Goal: Information Seeking & Learning: Learn about a topic

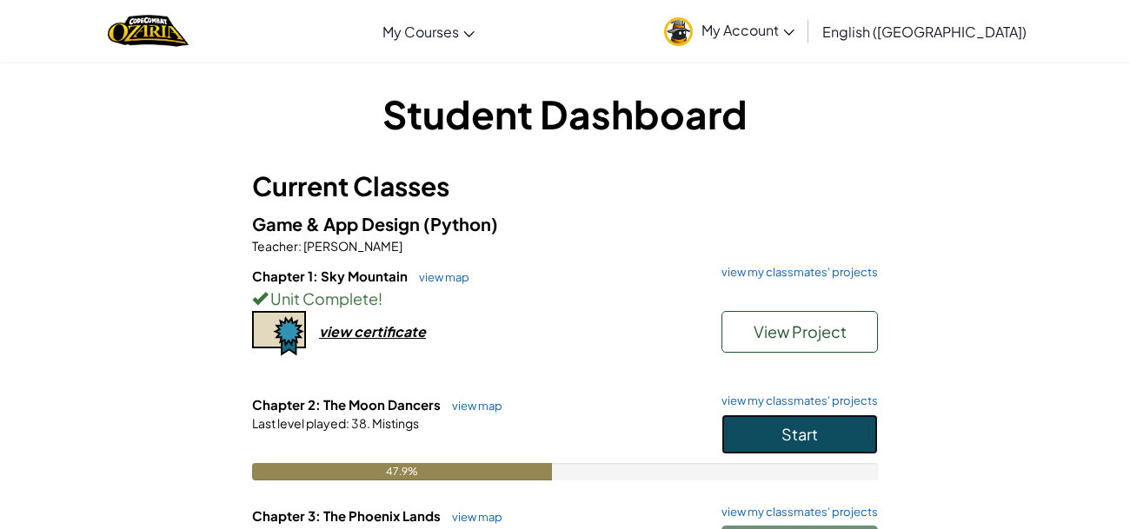
click at [798, 439] on span "Start" at bounding box center [800, 434] width 37 height 20
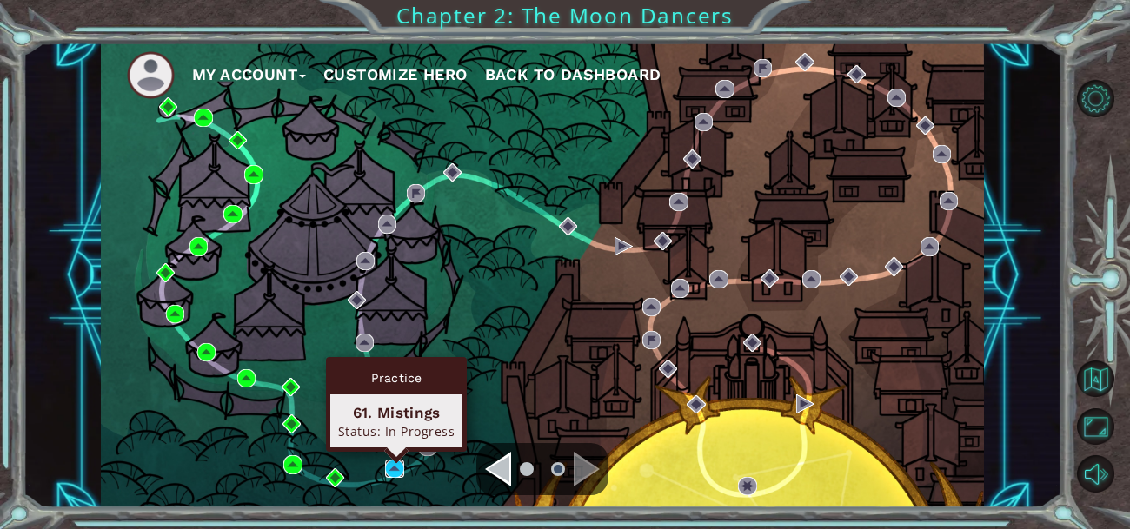
click at [396, 467] on img at bounding box center [394, 469] width 18 height 18
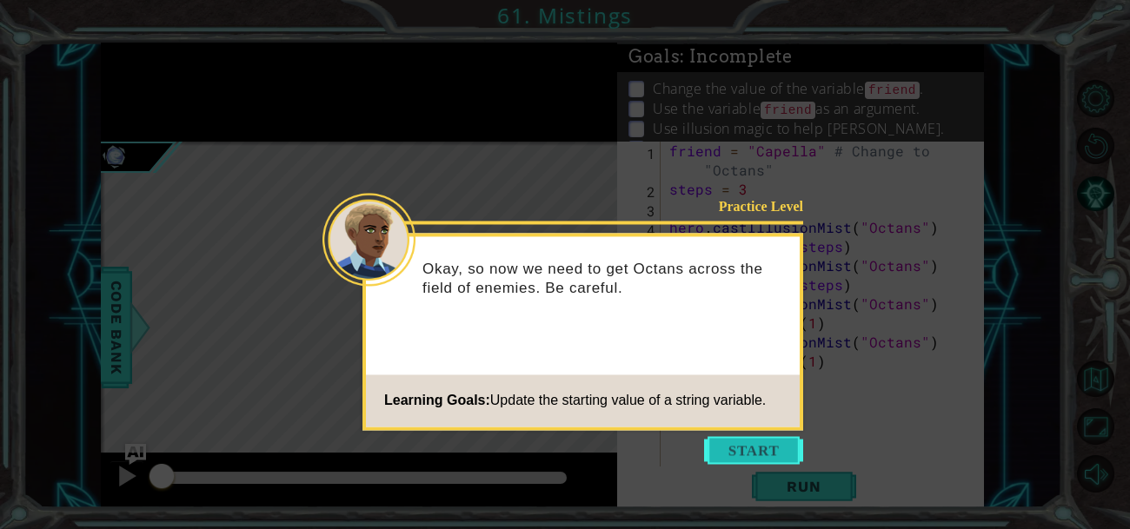
click at [783, 440] on button "Start" at bounding box center [753, 450] width 99 height 28
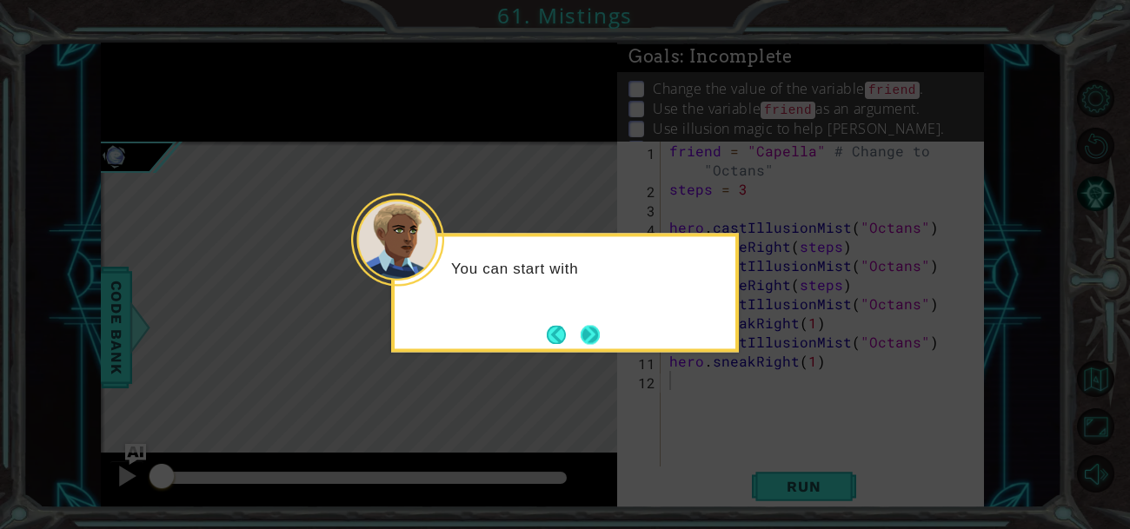
click at [591, 331] on button "Next" at bounding box center [590, 334] width 19 height 19
click at [591, 331] on icon at bounding box center [565, 264] width 1130 height 529
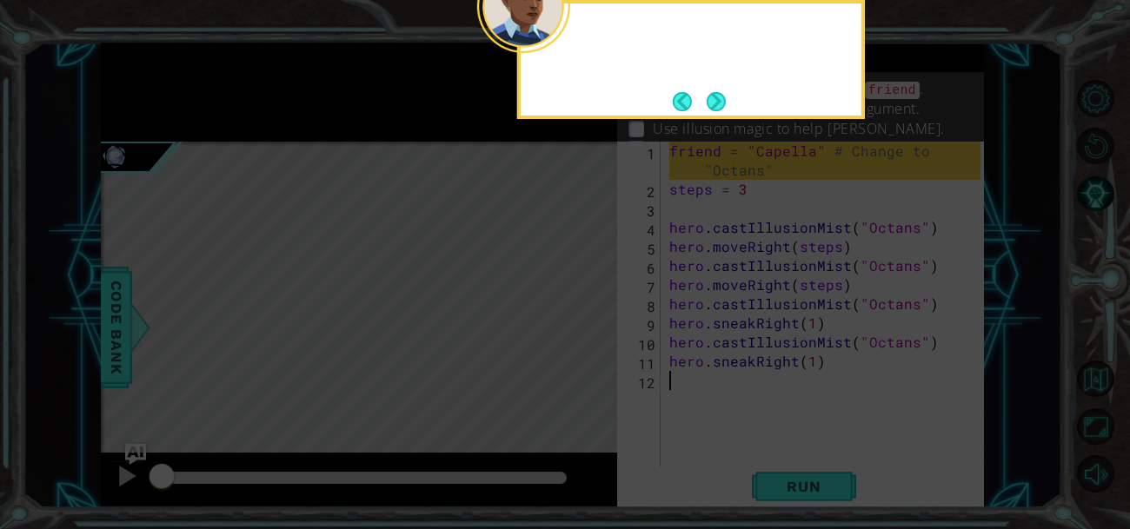
click at [591, 331] on icon at bounding box center [565, 79] width 1130 height 901
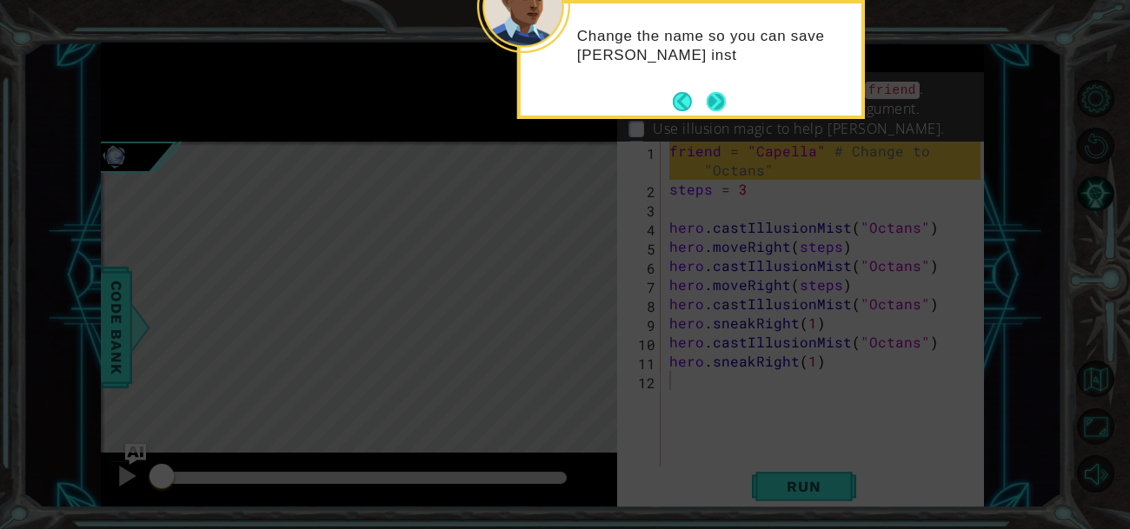
click at [715, 106] on button "Next" at bounding box center [716, 101] width 19 height 19
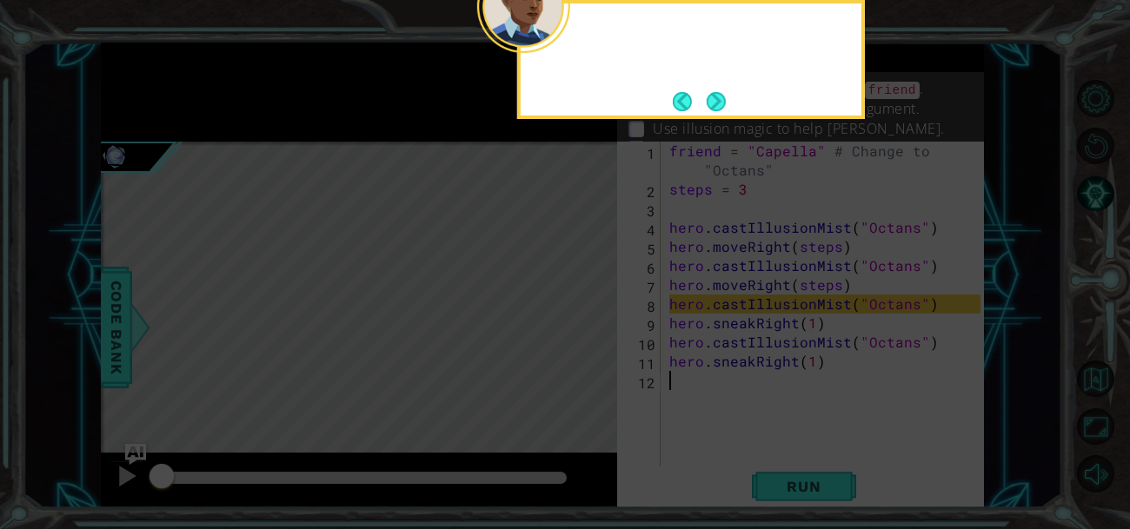
click at [715, 106] on button "Next" at bounding box center [716, 101] width 19 height 19
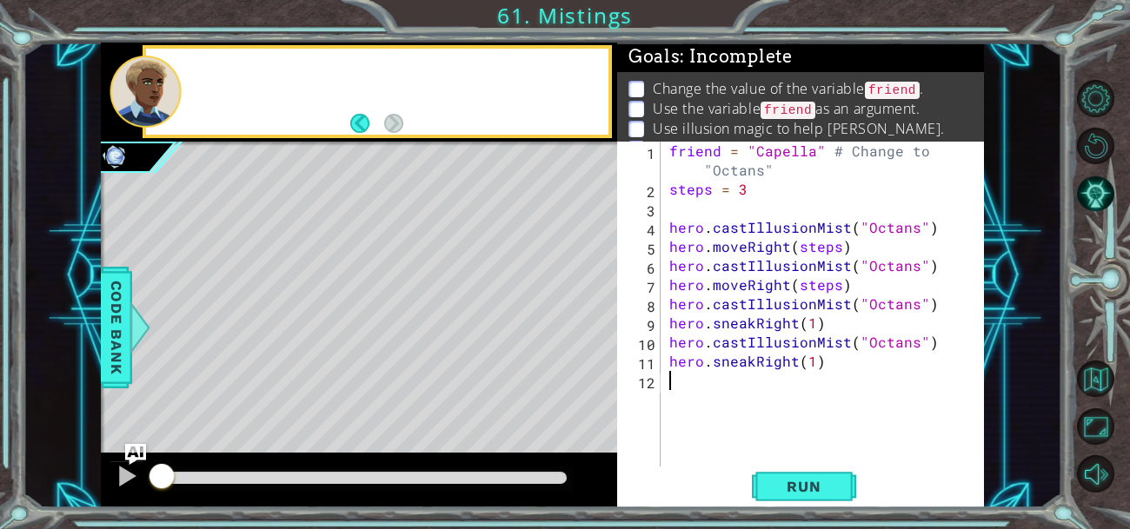
click at [715, 106] on p "Use the variable friend as an argument." at bounding box center [786, 109] width 267 height 21
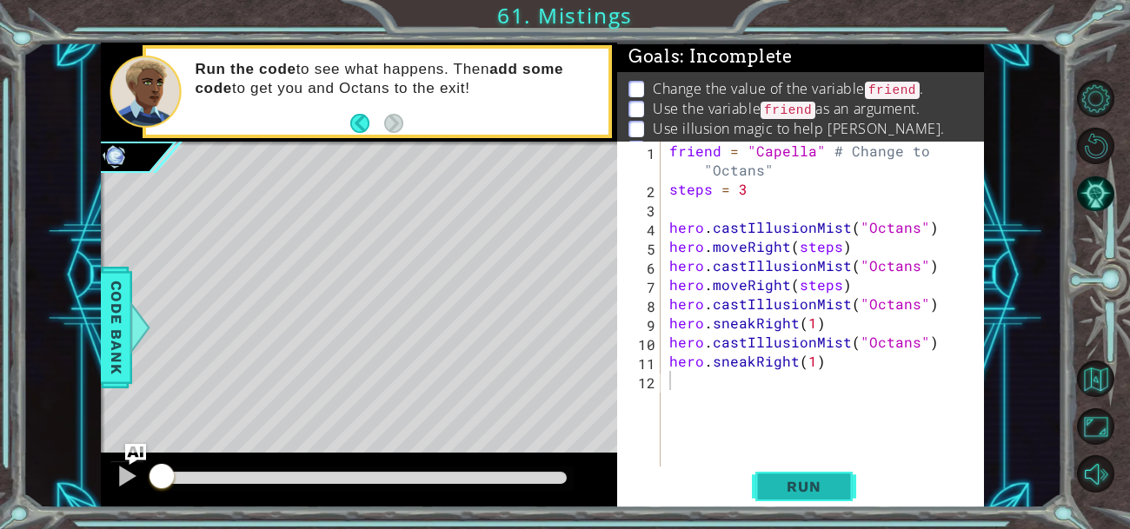
click at [831, 469] on button "Run" at bounding box center [804, 486] width 104 height 37
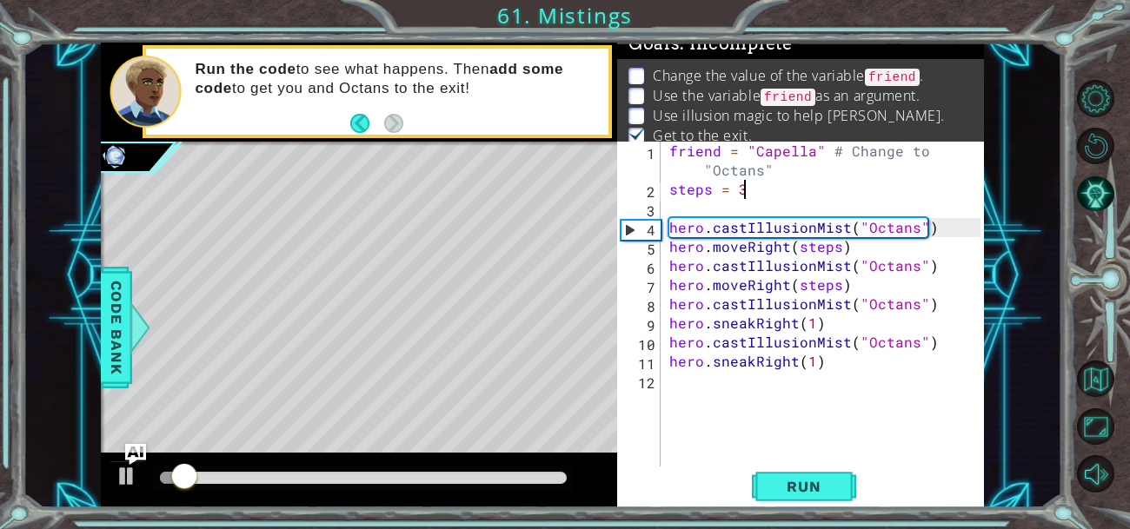
click at [749, 189] on div "friend = "Capella" # Change to "Octans" steps = 3 hero . castIllusionMist ( "Oc…" at bounding box center [827, 333] width 323 height 383
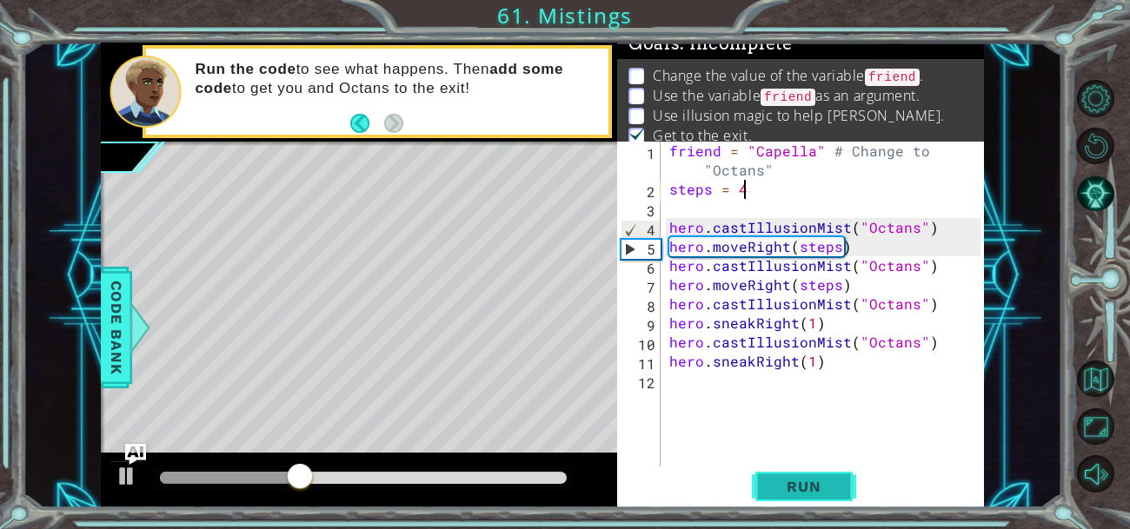
click at [787, 483] on span "Run" at bounding box center [803, 486] width 69 height 17
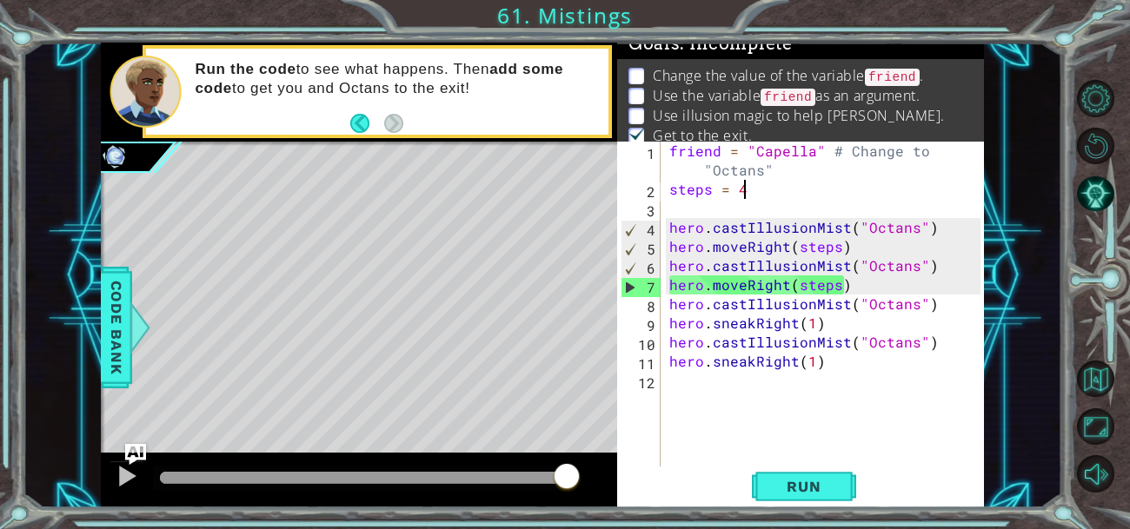
drag, startPoint x: 208, startPoint y: 492, endPoint x: 660, endPoint y: 455, distance: 453.6
click at [660, 455] on div "1 ההההההההההההההההההההההההההההההההההההההההההההההההההההההההההההההההההההההההההההה…" at bounding box center [542, 276] width 883 height 466
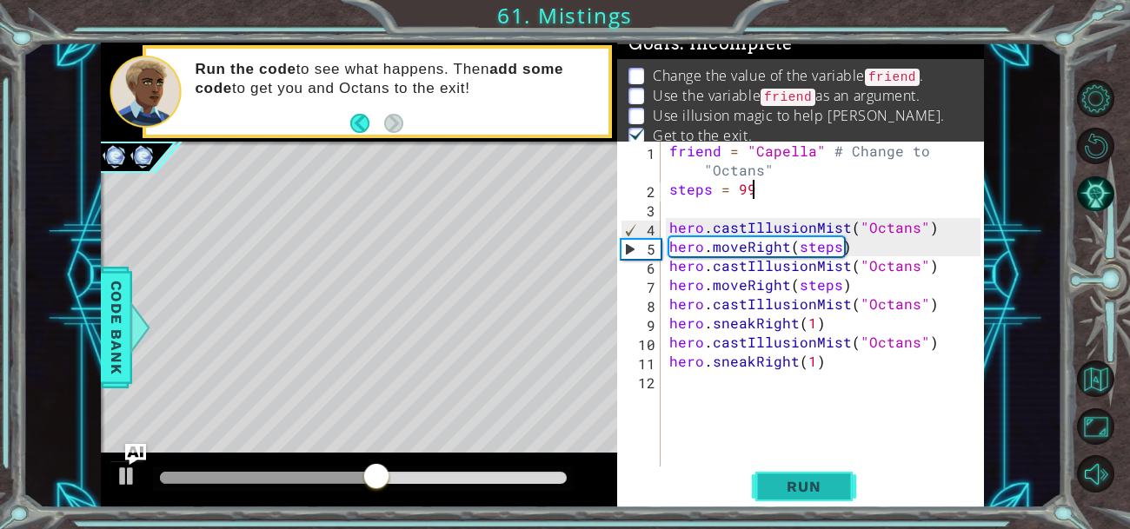
click at [785, 489] on span "Run" at bounding box center [803, 486] width 69 height 17
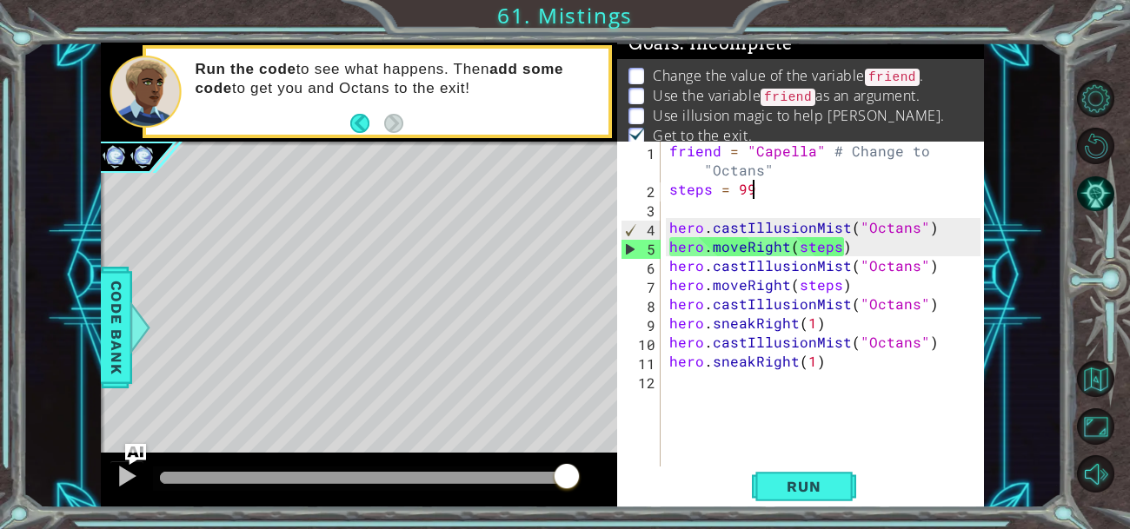
drag, startPoint x: 362, startPoint y: 486, endPoint x: 698, endPoint y: 529, distance: 339.1
click at [698, 529] on div "1 ההההההההההההההההההההההההההההההההההההההההההההההההההההההההההההההההההההההההההההה…" at bounding box center [565, 264] width 1130 height 529
drag, startPoint x: 250, startPoint y: 471, endPoint x: 574, endPoint y: 490, distance: 324.0
click at [574, 490] on div at bounding box center [566, 477] width 31 height 31
type textarea "steps = 3"
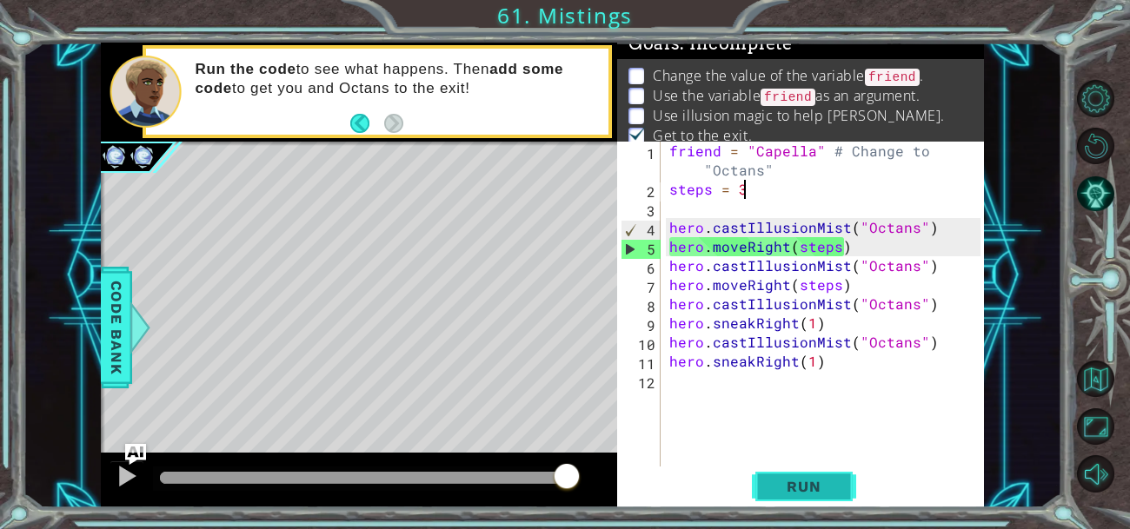
click at [801, 487] on span "Run" at bounding box center [803, 486] width 69 height 17
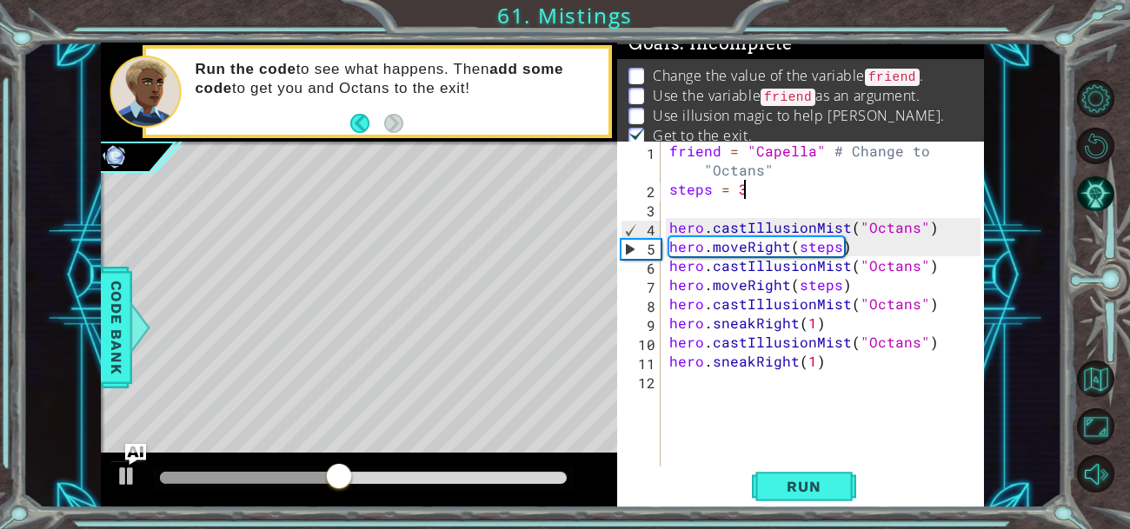
click at [729, 386] on div "friend = "Capella" # Change to "Octans" steps = 3 hero . castIllusionMist ( "Oc…" at bounding box center [827, 333] width 323 height 383
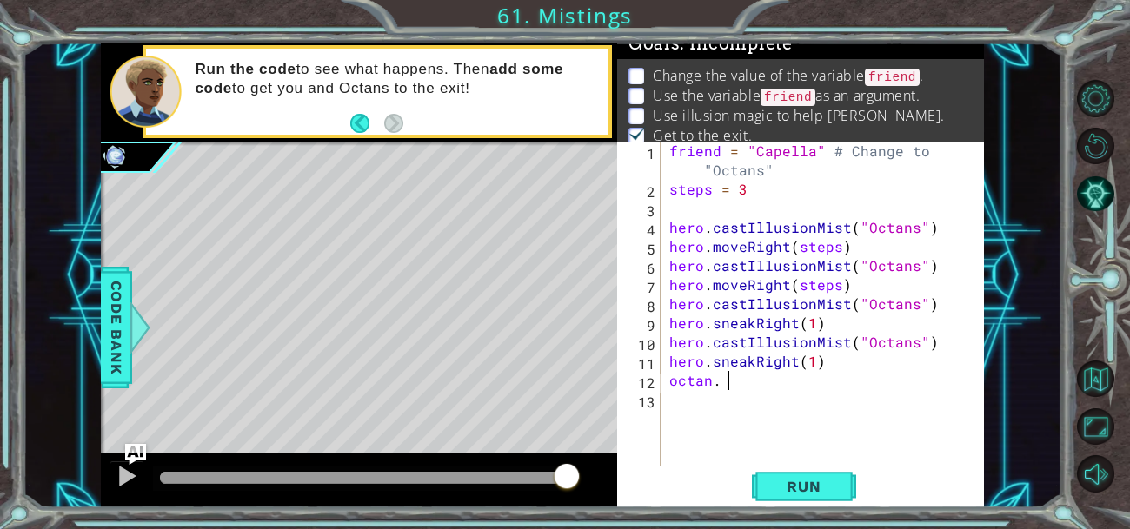
scroll to position [0, 2]
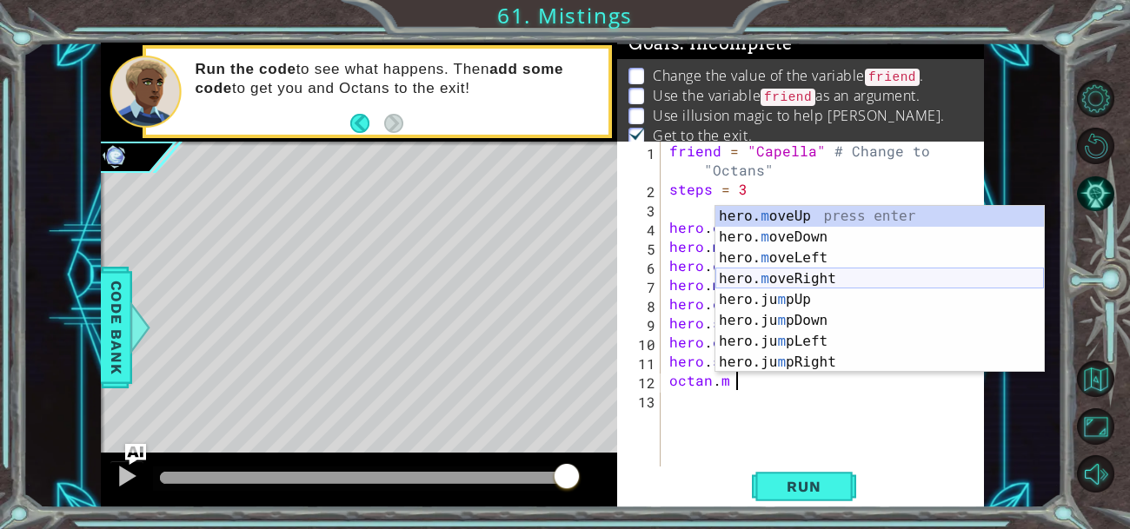
click at [831, 272] on div "hero. m oveUp press enter hero. m oveDown press enter hero. m oveLeft press ent…" at bounding box center [879, 310] width 329 height 209
type textarea "octan. hero.moveRight(1)"
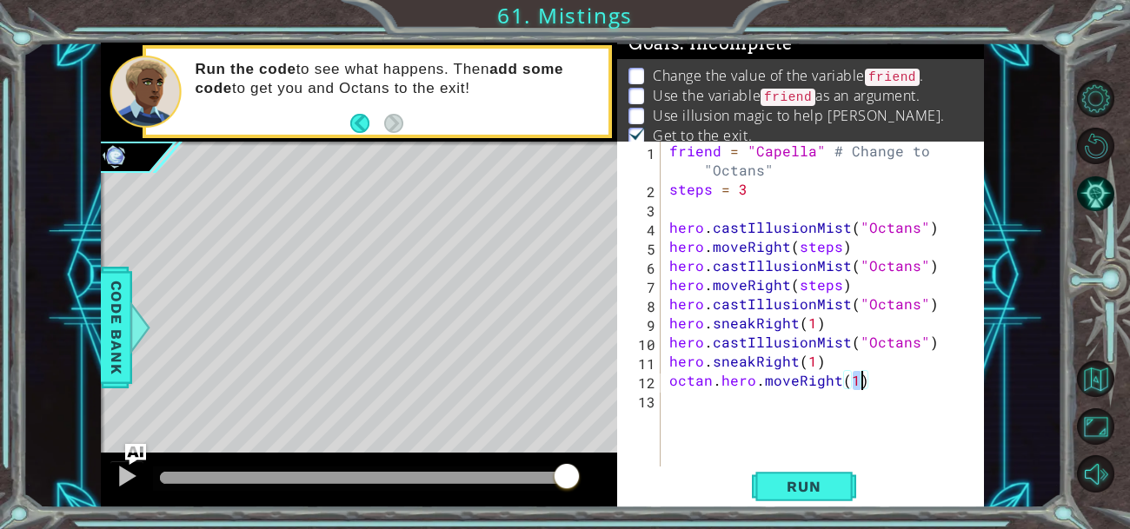
click at [884, 395] on div "friend = "Capella" # Change to "Octans" steps = 3 hero . castIllusionMist ( "Oc…" at bounding box center [827, 333] width 323 height 383
click at [885, 395] on div "friend = "Capella" # Change to "Octans" steps = 3 hero . castIllusionMist ( "Oc…" at bounding box center [827, 333] width 323 height 383
click at [885, 383] on div "friend = "Capella" # Change to "Octans" steps = 3 hero . castIllusionMist ( "Oc…" at bounding box center [827, 333] width 323 height 383
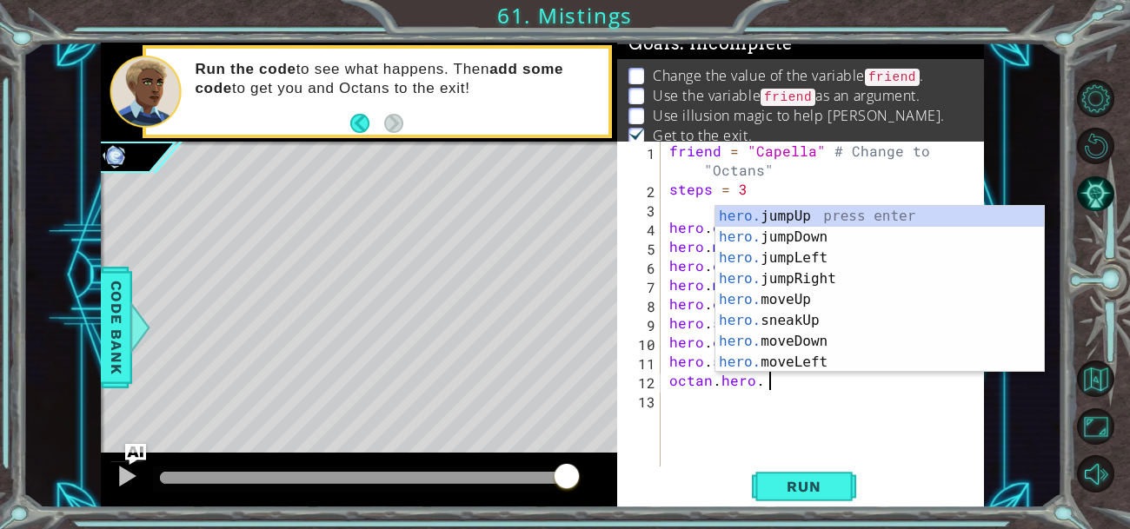
scroll to position [0, 5]
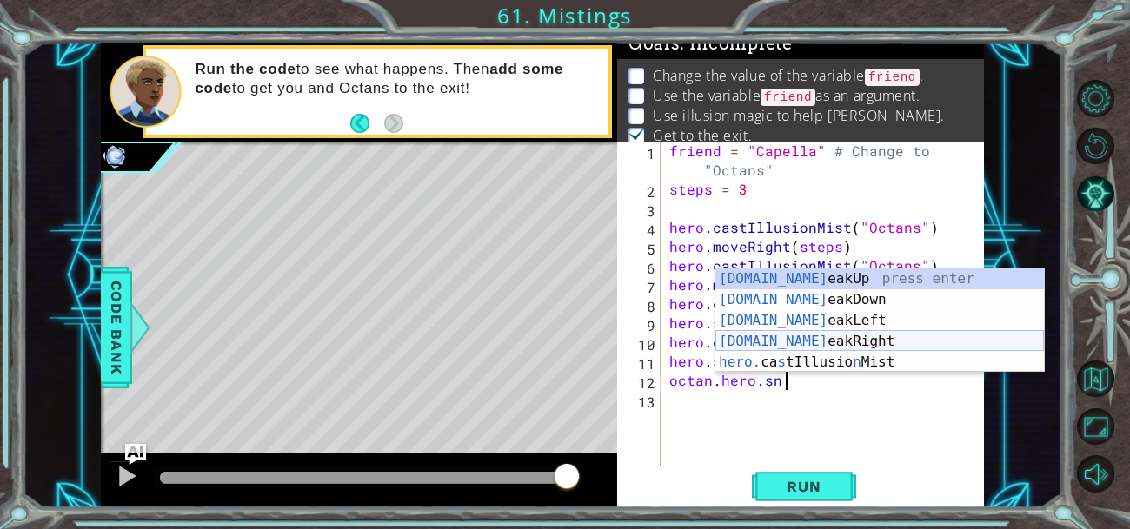
click at [889, 332] on div "[DOMAIN_NAME] eakUp press enter [DOMAIN_NAME] eakDown press enter [DOMAIN_NAME]…" at bounding box center [879, 342] width 329 height 146
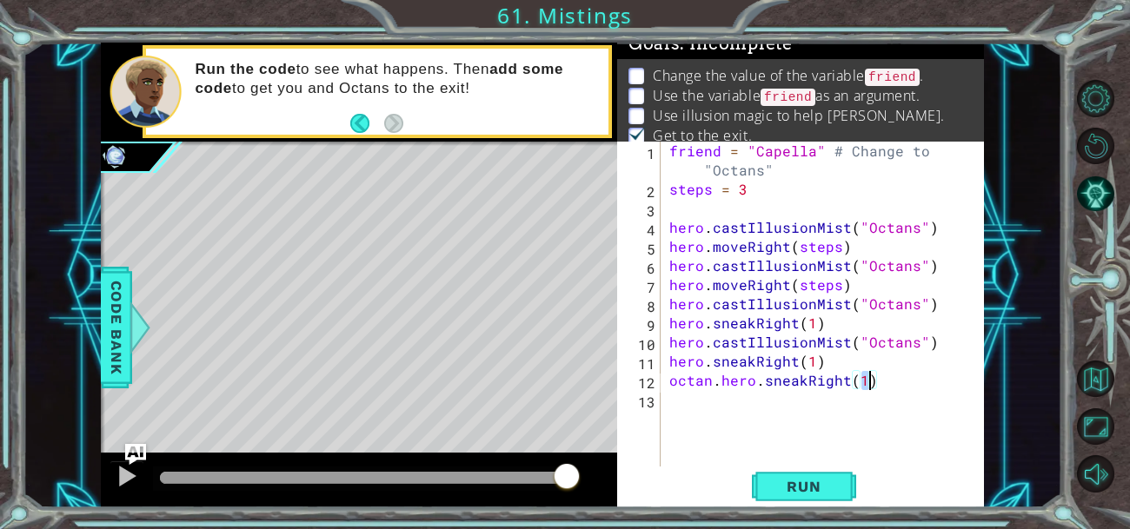
click at [755, 386] on div "friend = "Capella" # Change to "Octans" steps = 3 hero . castIllusionMist ( "Oc…" at bounding box center [827, 333] width 323 height 383
click at [761, 388] on div "friend = "Capella" # Change to "Octans" steps = 3 hero . castIllusionMist ( "Oc…" at bounding box center [827, 333] width 323 height 383
click at [828, 469] on button "Run" at bounding box center [804, 486] width 104 height 37
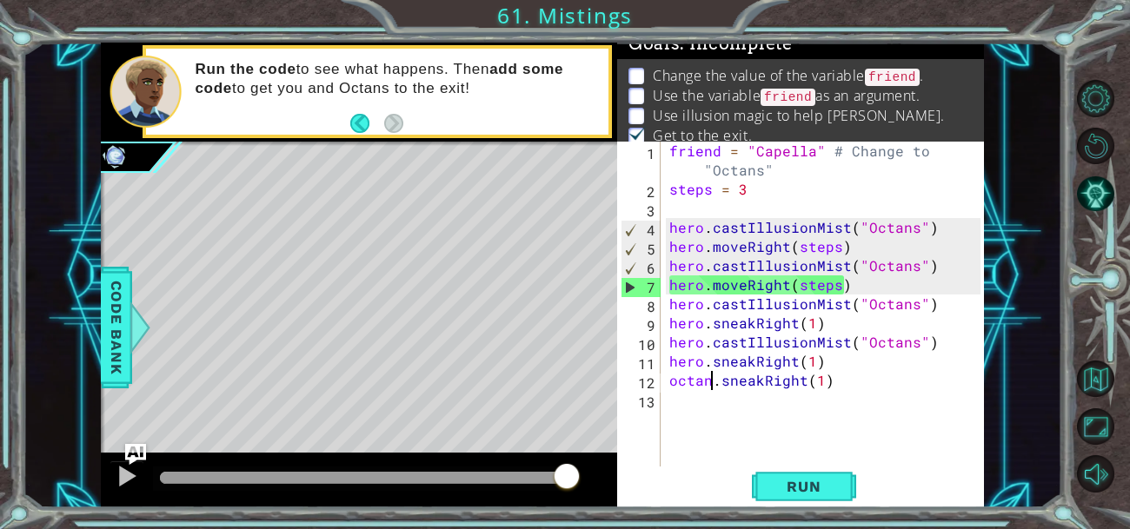
click at [833, 386] on div "friend = "Capella" # Change to "Octans" steps = 3 hero . castIllusionMist ( "Oc…" at bounding box center [827, 333] width 323 height 383
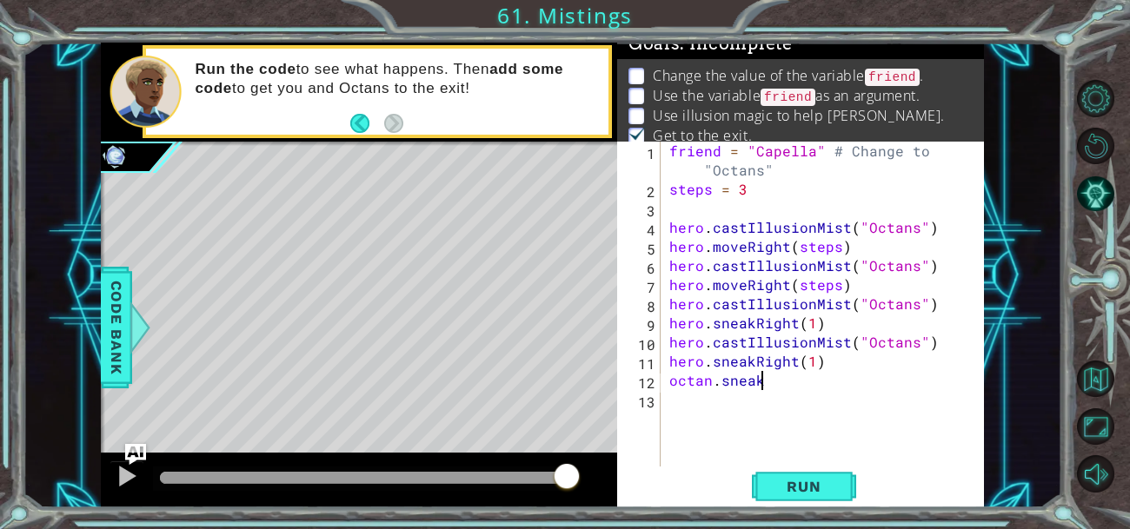
scroll to position [0, 2]
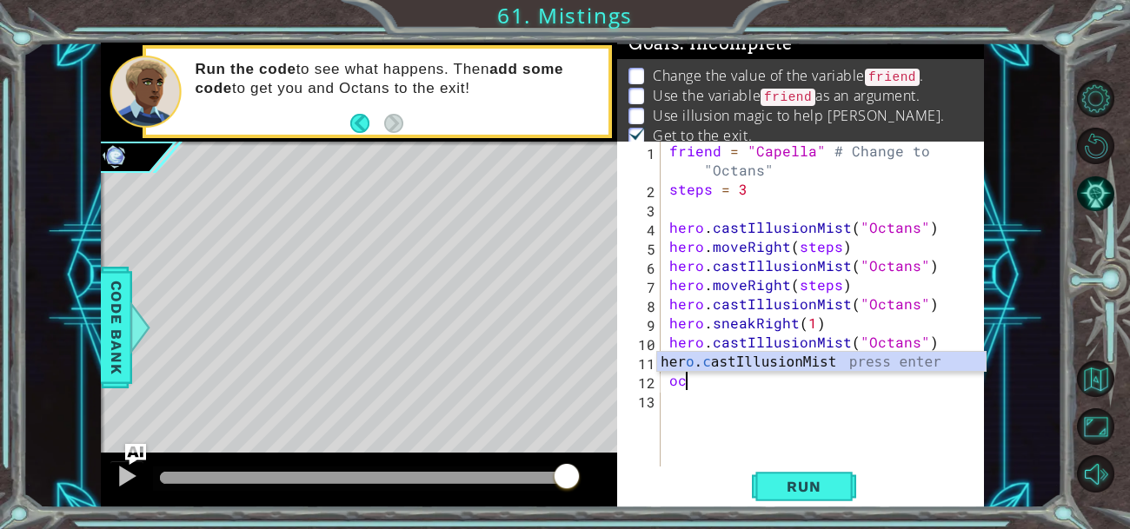
type textarea "o"
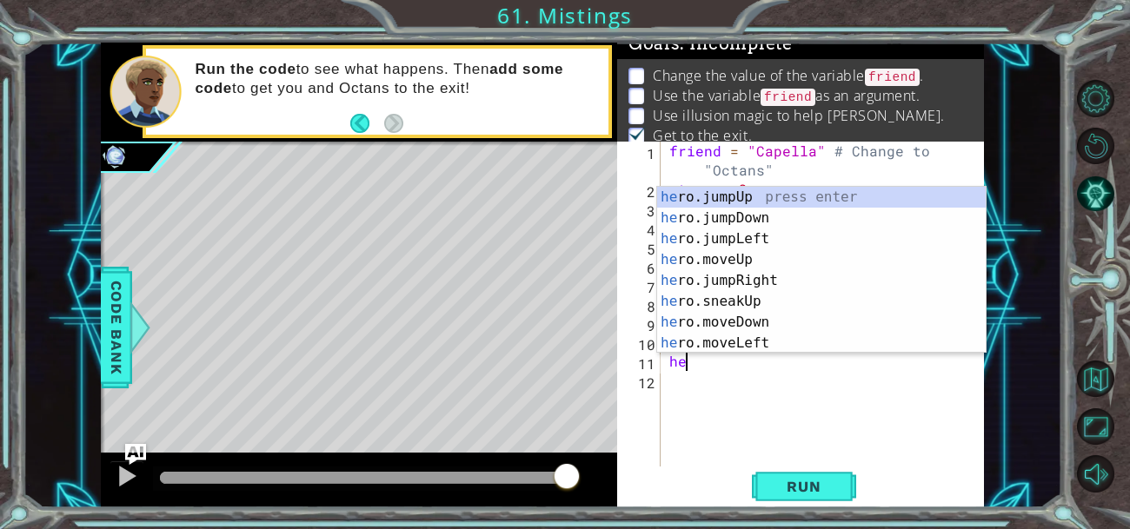
type textarea "h"
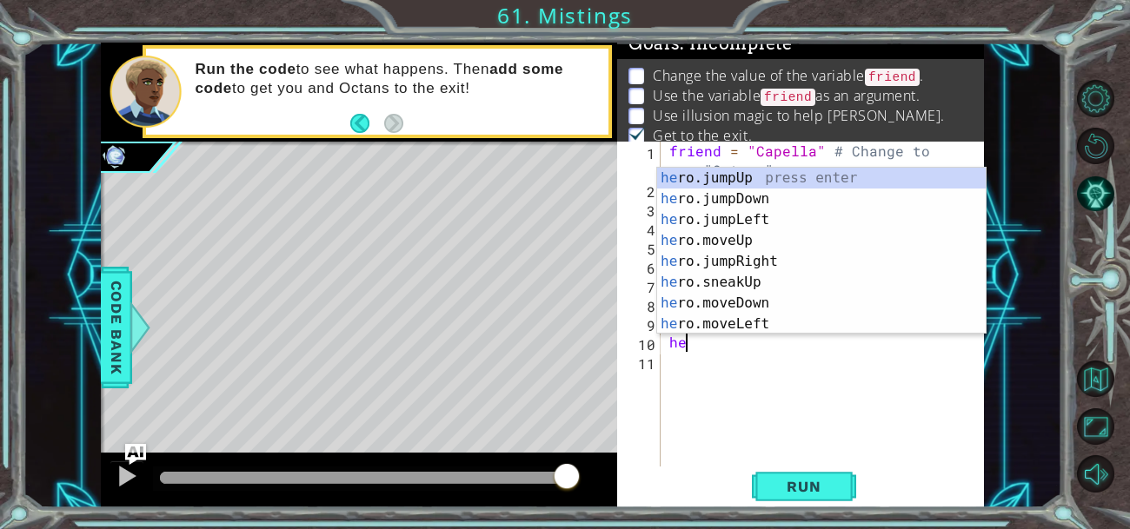
type textarea "h"
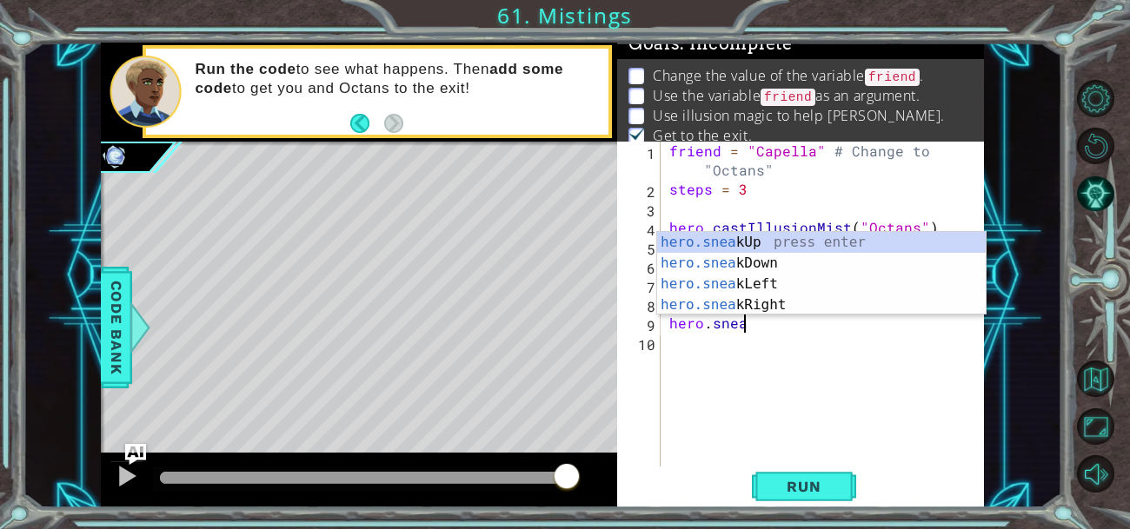
type textarea "h"
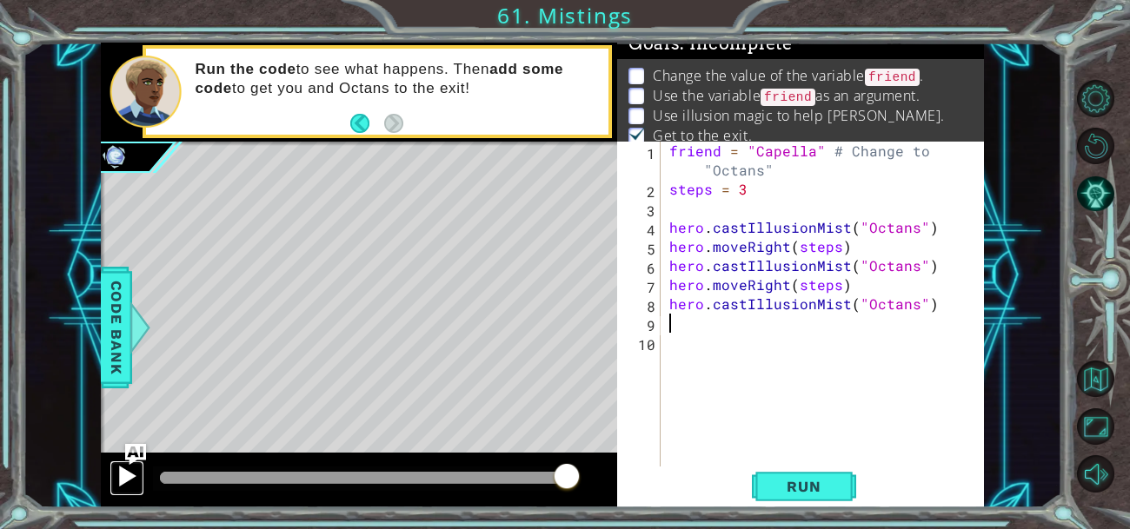
click at [139, 466] on button at bounding box center [127, 479] width 35 height 36
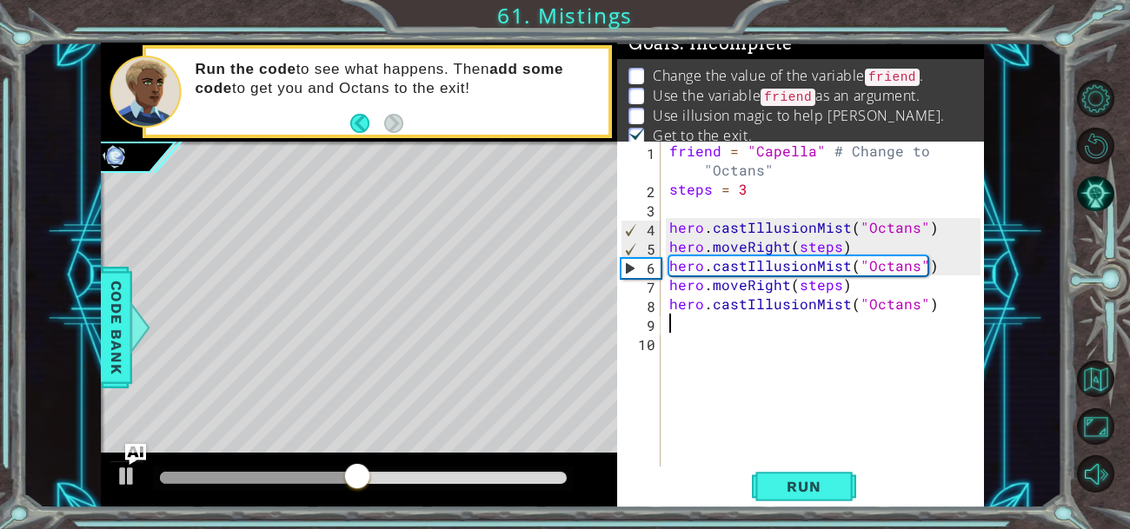
click at [331, 403] on div "Level Map" at bounding box center [502, 398] width 803 height 512
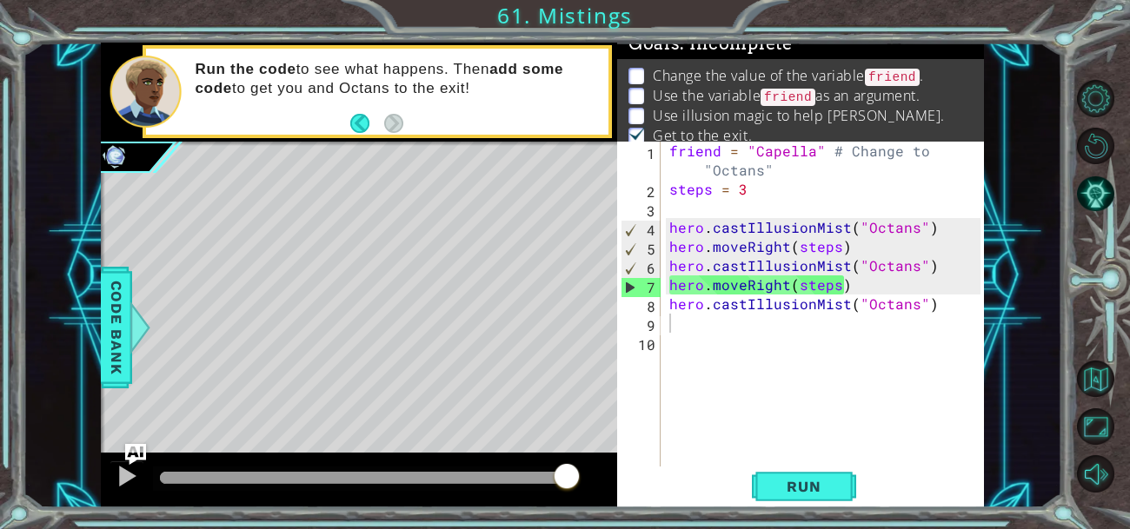
click at [782, 331] on div "friend = "Capella" # Change to "Octans" steps = 3 hero . castIllusionMist ( "Oc…" at bounding box center [827, 333] width 323 height 383
click at [811, 153] on div "friend = "Capella" # Change to "Octans" steps = 3 hero . castIllusionMist ( "Oc…" at bounding box center [827, 333] width 323 height 383
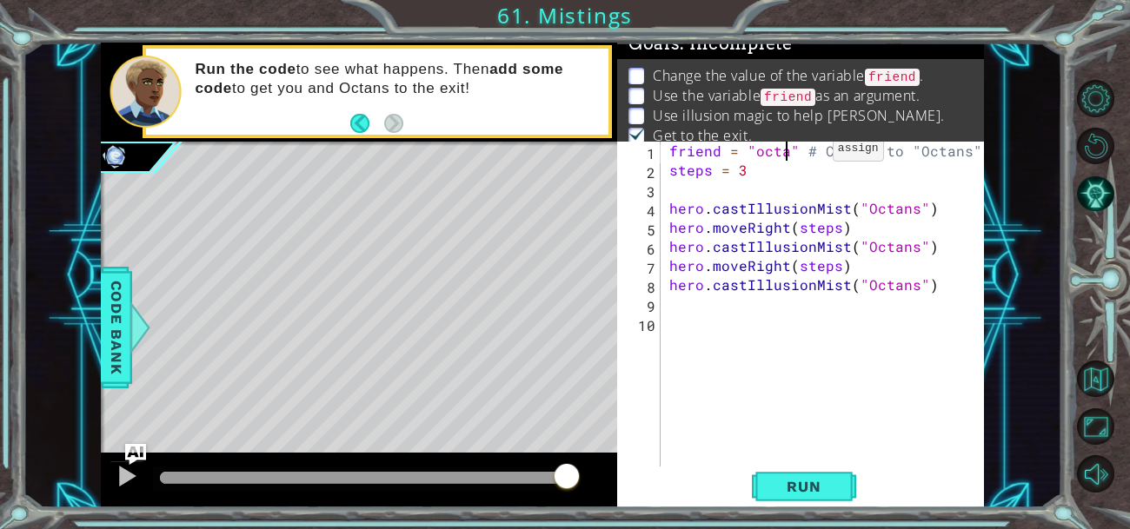
scroll to position [0, 8]
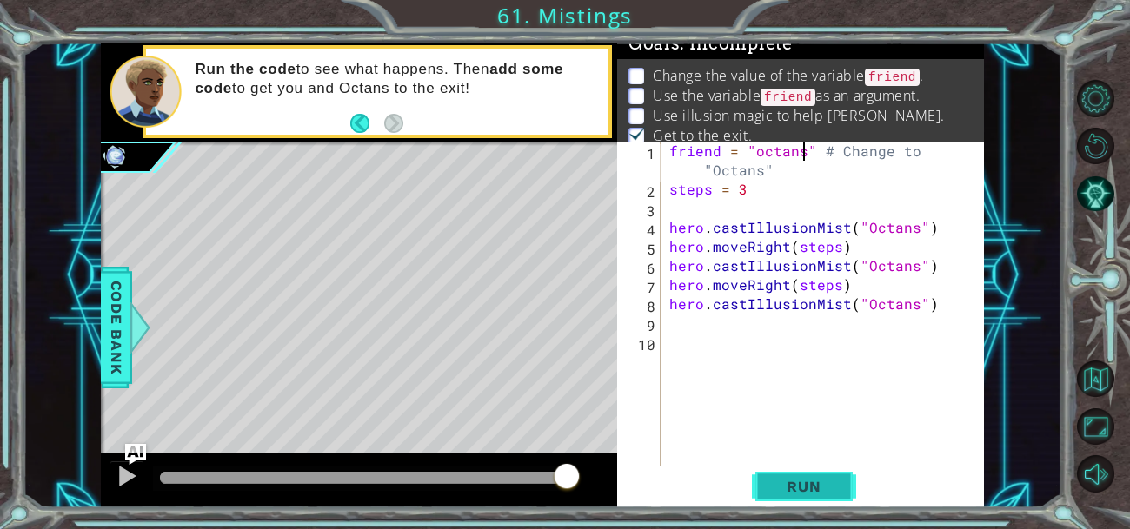
type textarea "friend = "octans" # Change to "Octans""
click at [815, 476] on button "Run" at bounding box center [804, 486] width 104 height 37
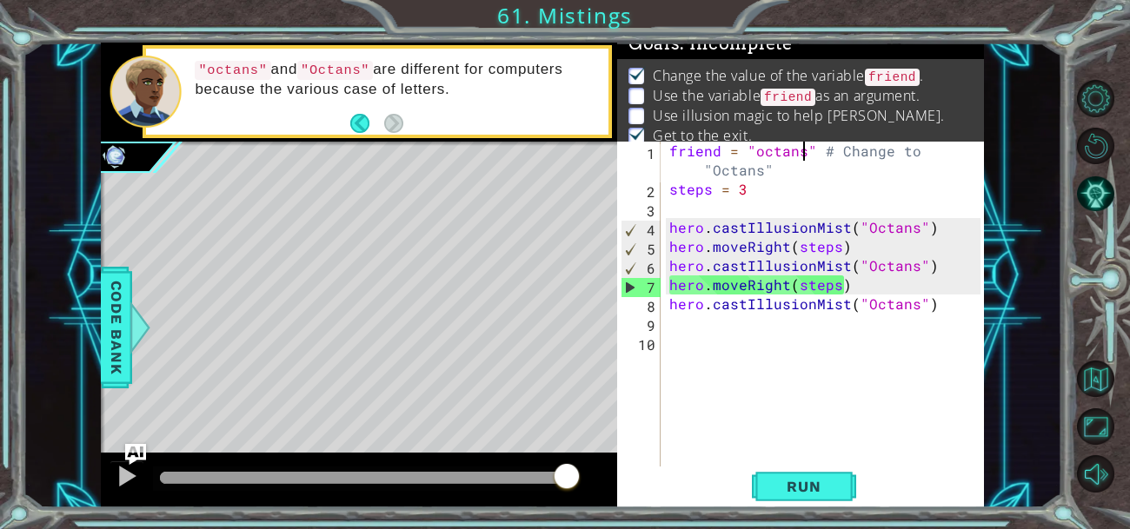
scroll to position [26, 0]
